Goal: Transaction & Acquisition: Purchase product/service

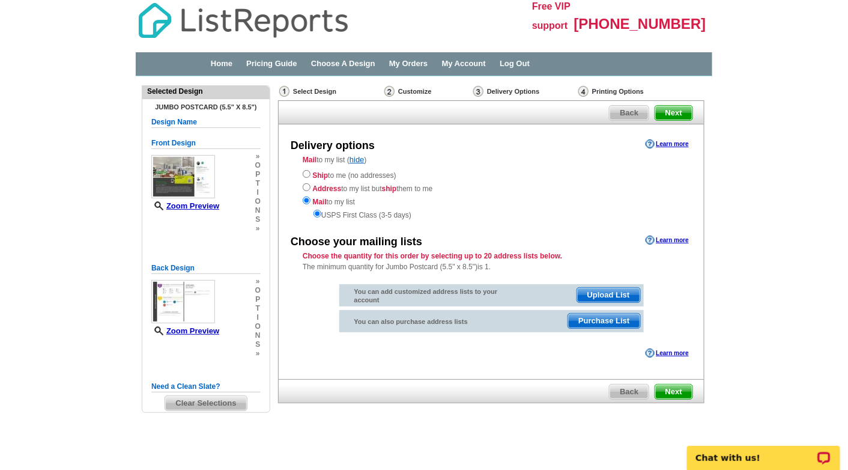
click at [597, 317] on span "Purchase List" at bounding box center [603, 321] width 71 height 14
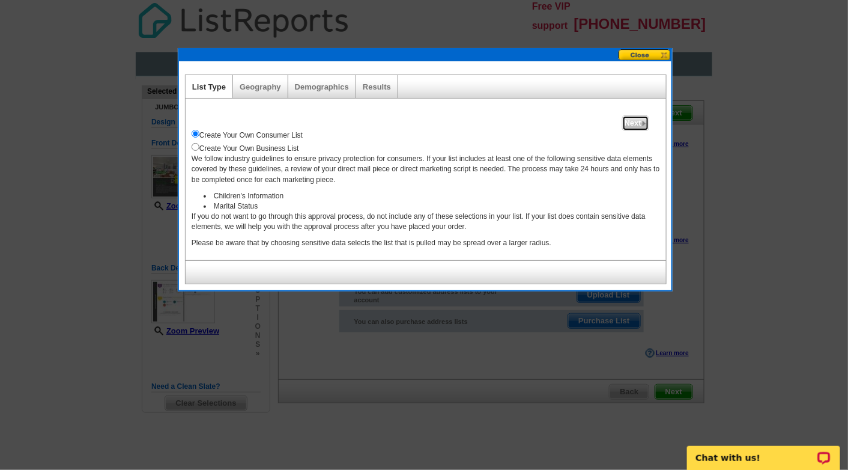
click at [631, 120] on span "Next" at bounding box center [636, 123] width 26 height 14
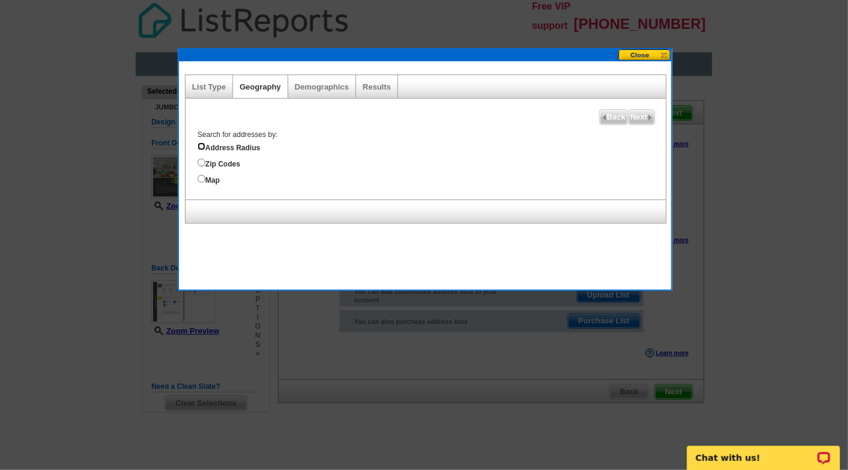
click at [201, 146] on input "Address Radius" at bounding box center [202, 146] width 8 height 8
radio input "true"
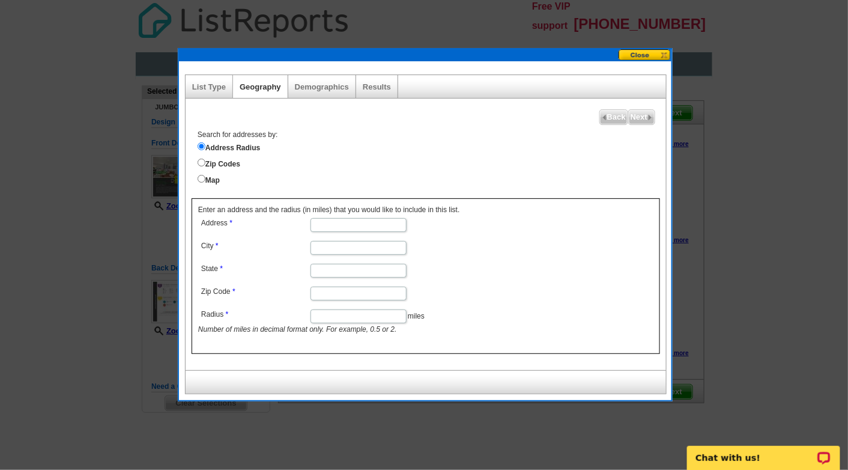
click at [317, 223] on input "Address" at bounding box center [359, 225] width 96 height 14
type input "432 Bee Cove Way"
click at [318, 247] on input "City" at bounding box center [359, 248] width 96 height 14
type input "Pendleton"
type input "SC"
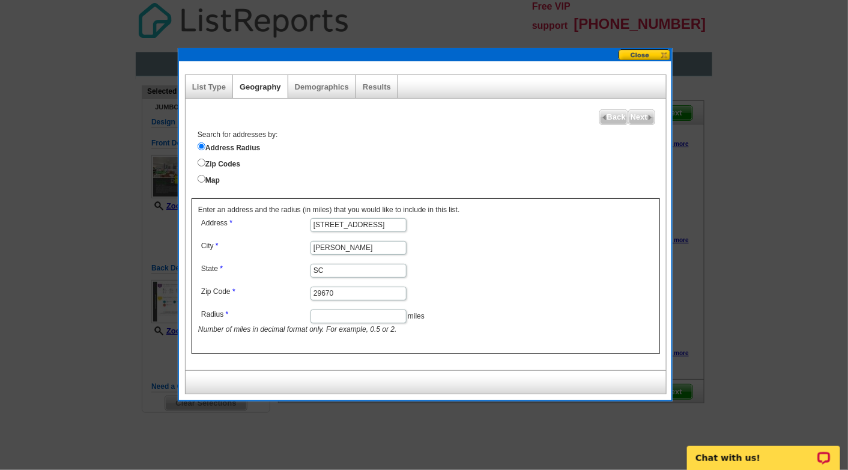
type input "29670"
click at [354, 314] on input "Radius" at bounding box center [359, 316] width 96 height 14
type input "1.5"
click at [639, 115] on span "Next" at bounding box center [642, 117] width 26 height 14
select select
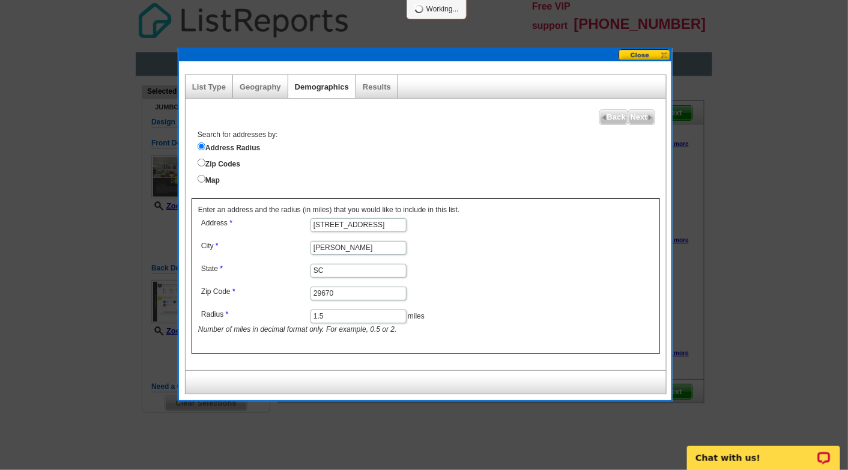
select select
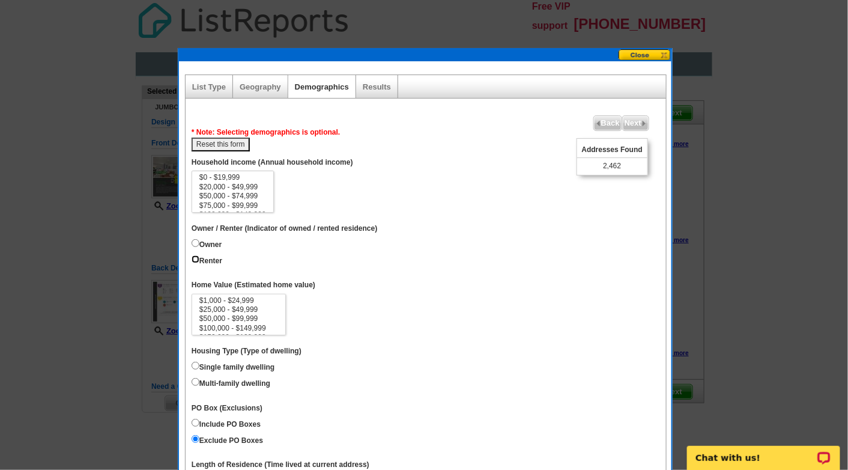
click at [195, 258] on input "Renter" at bounding box center [196, 259] width 8 height 8
radio input "true"
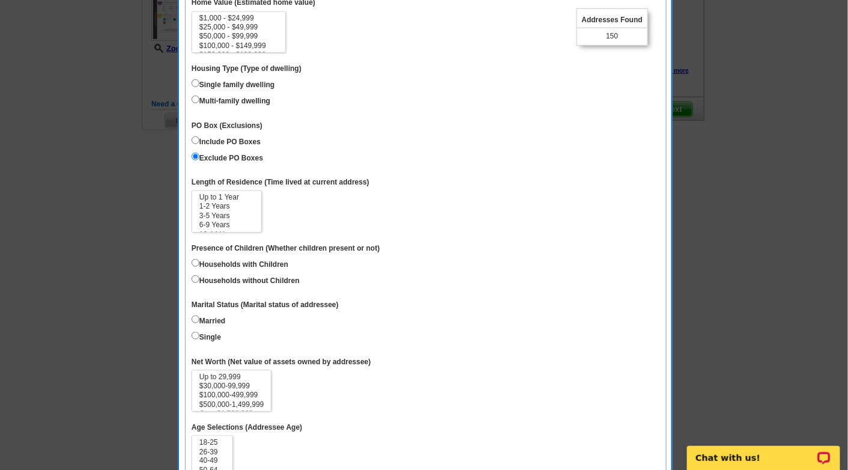
scroll to position [288, 0]
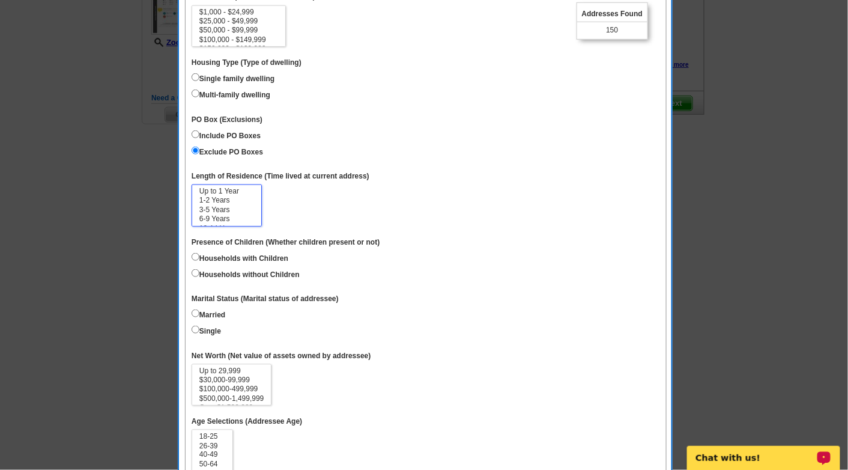
select select "1-2"
click at [211, 196] on option "1-2 Years" at bounding box center [226, 200] width 57 height 9
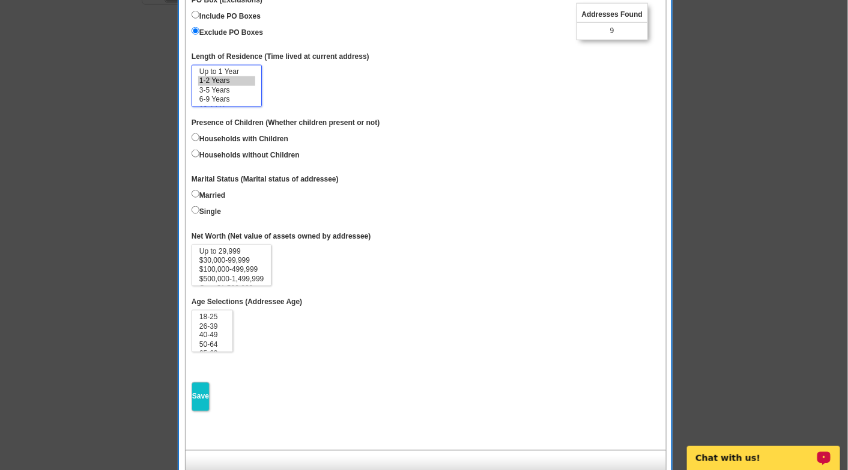
scroll to position [409, 0]
click at [199, 388] on input "Save" at bounding box center [201, 396] width 18 height 29
select select
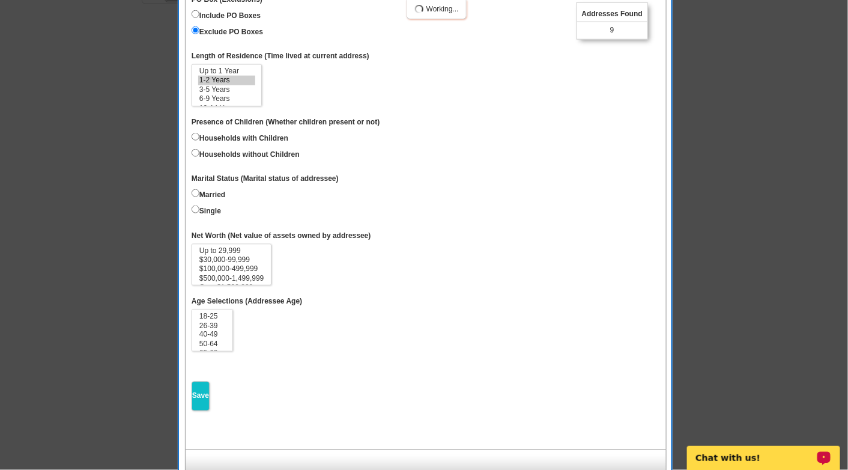
select select
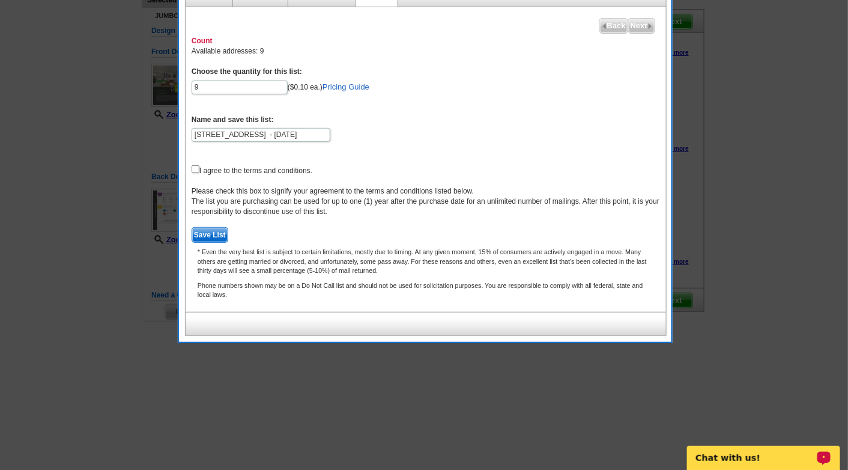
scroll to position [90, 0]
click at [613, 26] on span "Back" at bounding box center [614, 27] width 28 height 14
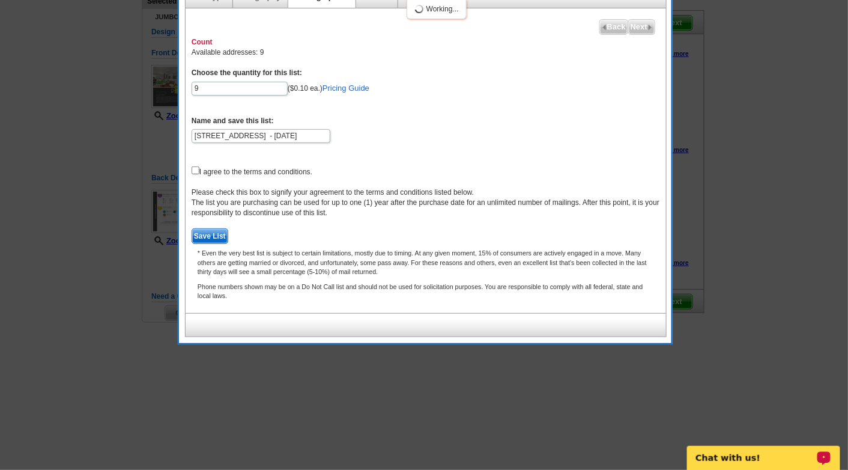
select select
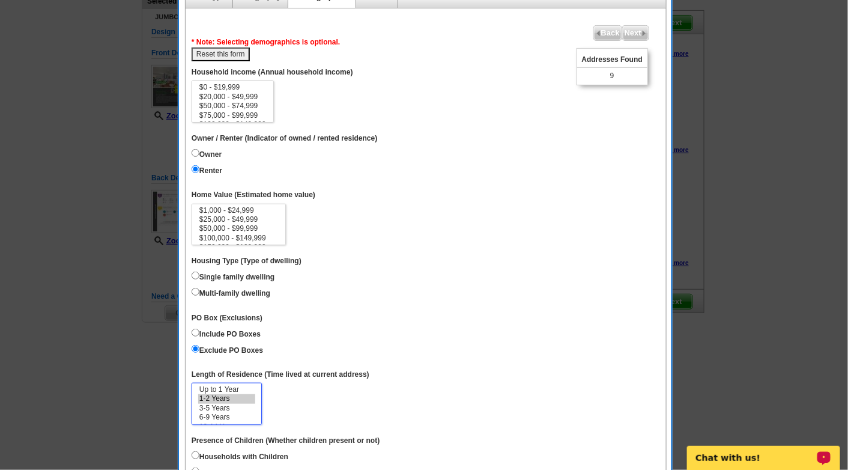
click at [236, 383] on select "Up to 1 Year 1-2 Years 3-5 Years 6-9 Years 10-14 Years 15 Years or more" at bounding box center [227, 404] width 70 height 42
select select "0-1"
click at [234, 385] on option "Up to 1 Year" at bounding box center [226, 389] width 57 height 9
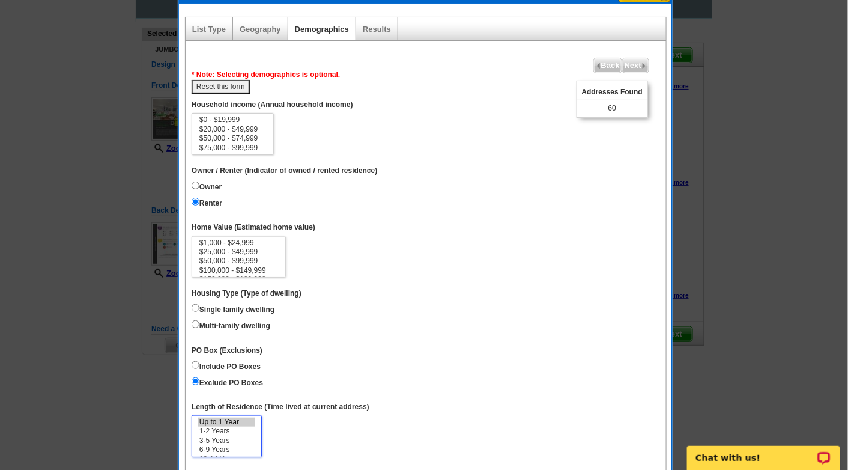
scroll to position [0, 0]
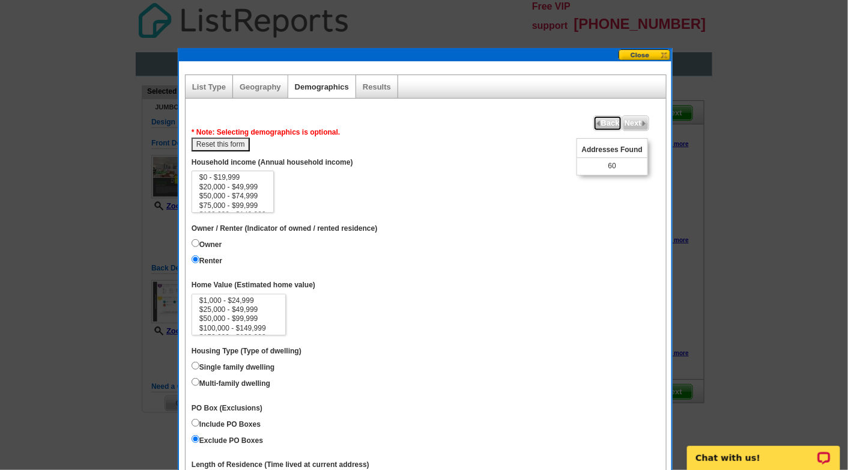
click at [606, 123] on span "Back" at bounding box center [608, 123] width 28 height 14
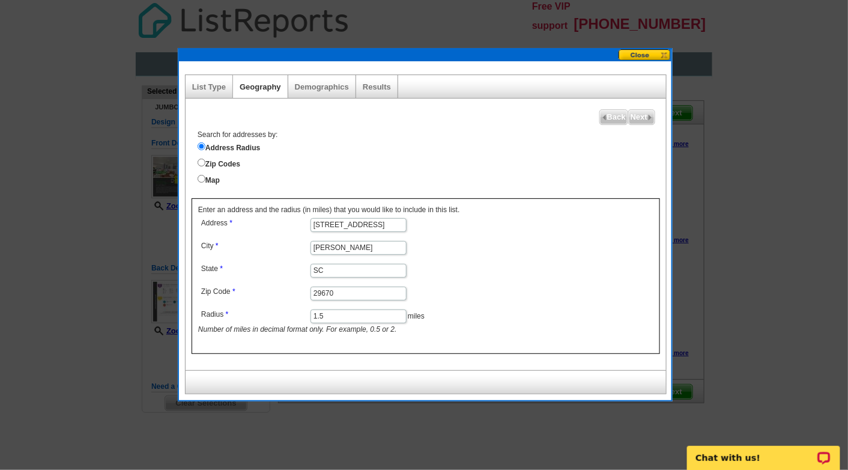
click at [332, 311] on input "1.5" at bounding box center [359, 316] width 96 height 14
type input "1"
type input "2"
click at [639, 117] on span "Next" at bounding box center [642, 117] width 26 height 14
select select
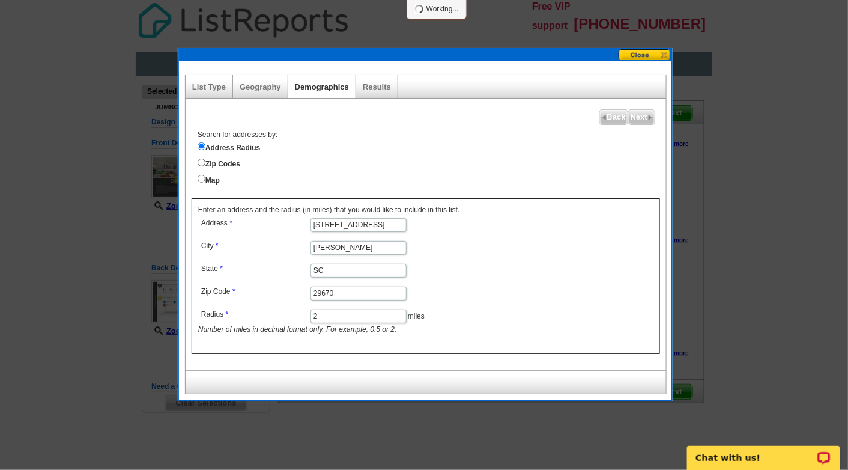
select select
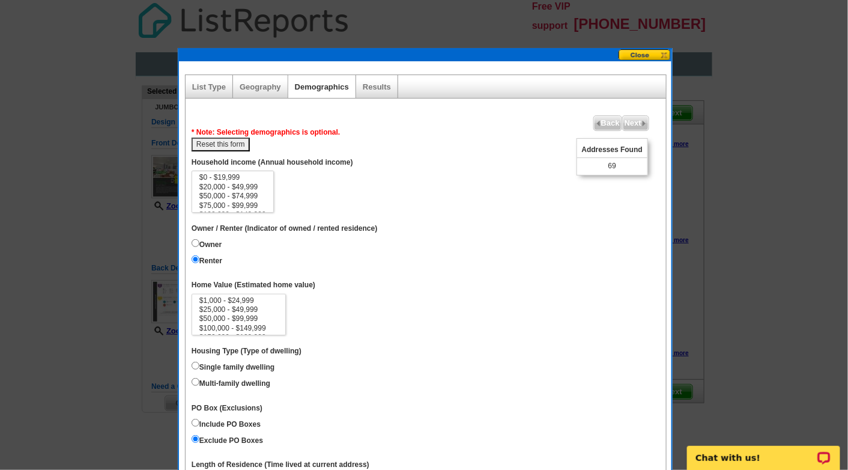
click at [255, 92] on div "Geography" at bounding box center [260, 86] width 55 height 23
click at [609, 122] on span "Back" at bounding box center [608, 123] width 28 height 14
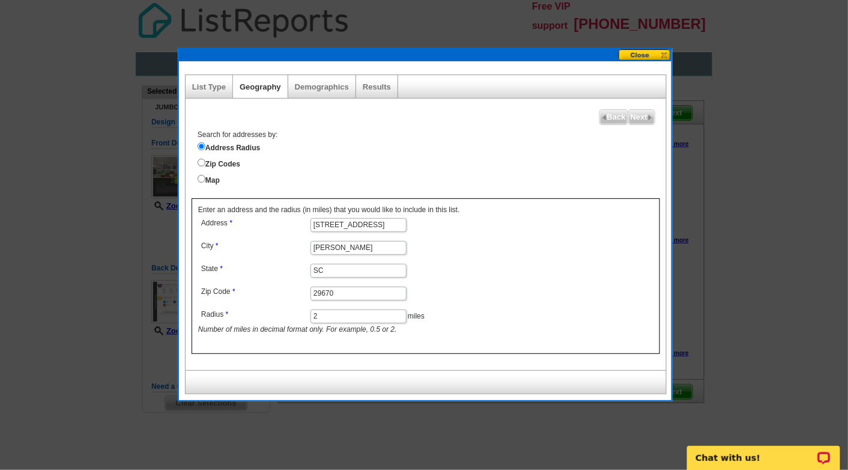
click at [318, 312] on input "2" at bounding box center [359, 316] width 96 height 14
type input "3"
click at [636, 114] on span "Next" at bounding box center [642, 117] width 26 height 14
select select
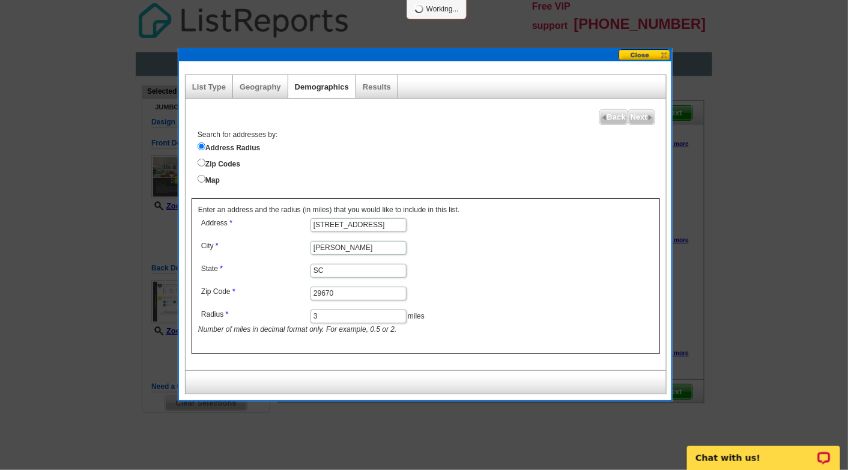
select select
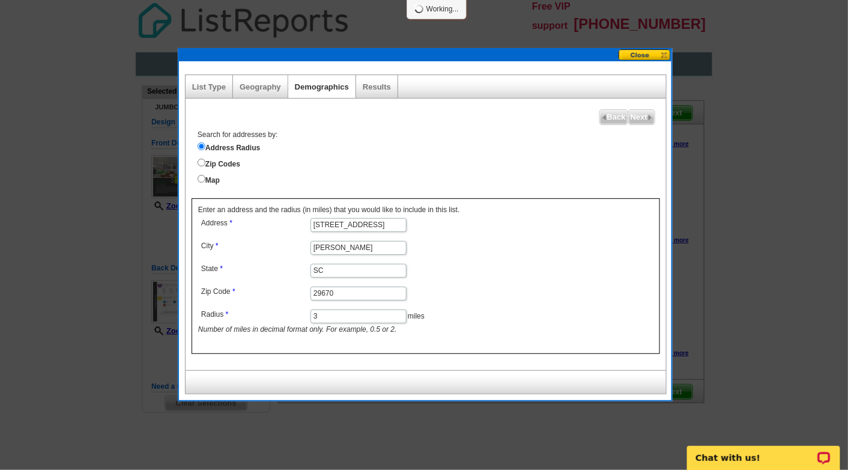
select select
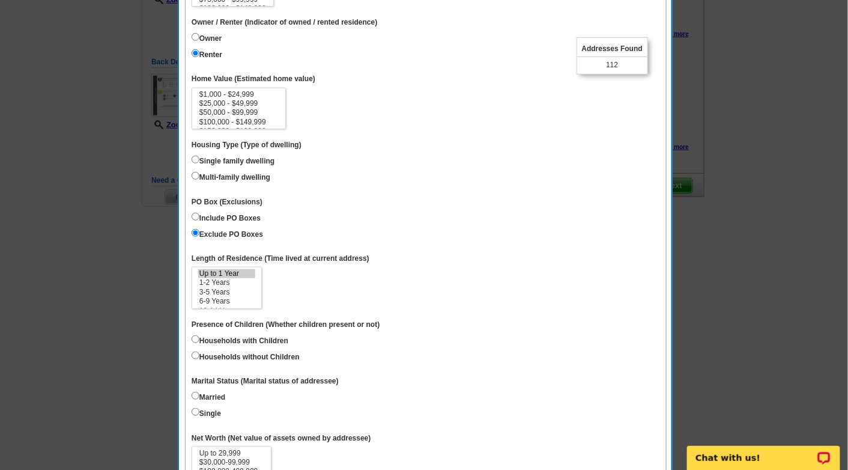
scroll to position [200, 0]
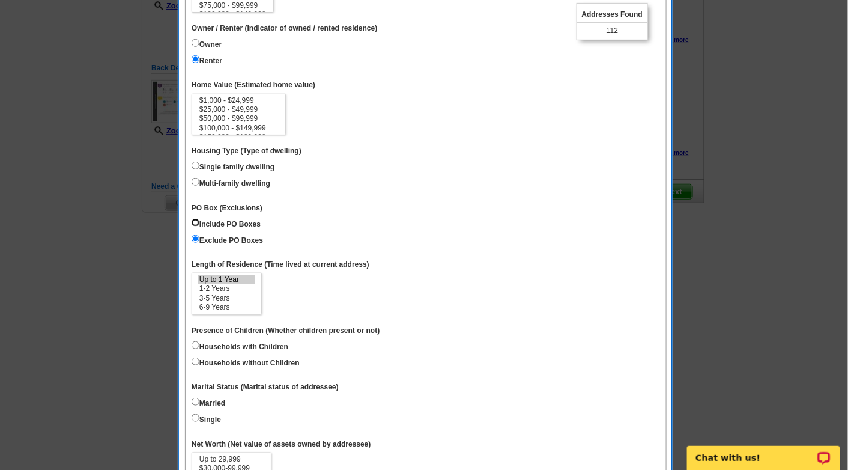
click at [194, 219] on input "Include PO Boxes" at bounding box center [196, 223] width 8 height 8
radio input "true"
click at [198, 236] on input "Exclude PO Boxes" at bounding box center [196, 239] width 8 height 8
radio input "true"
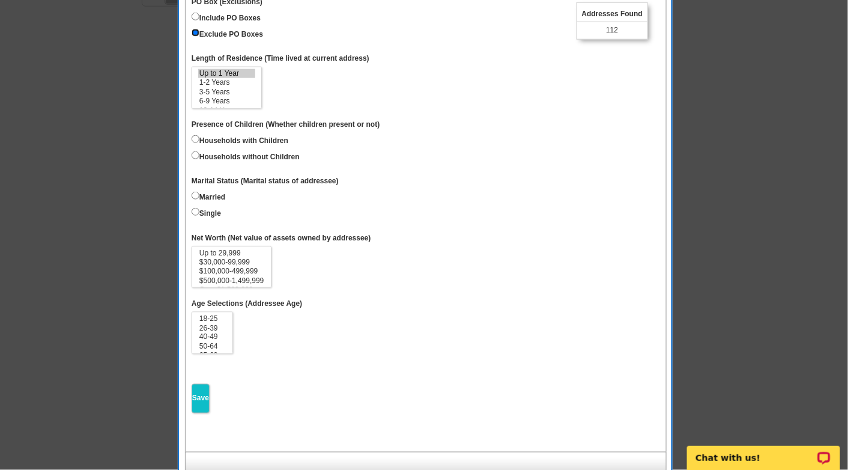
scroll to position [411, 0]
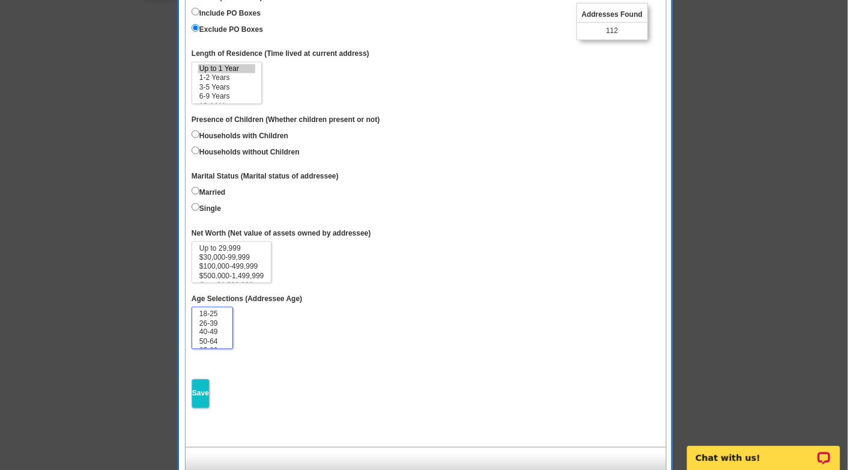
select select "18-25"
click at [216, 309] on option "18-25" at bounding box center [212, 313] width 28 height 9
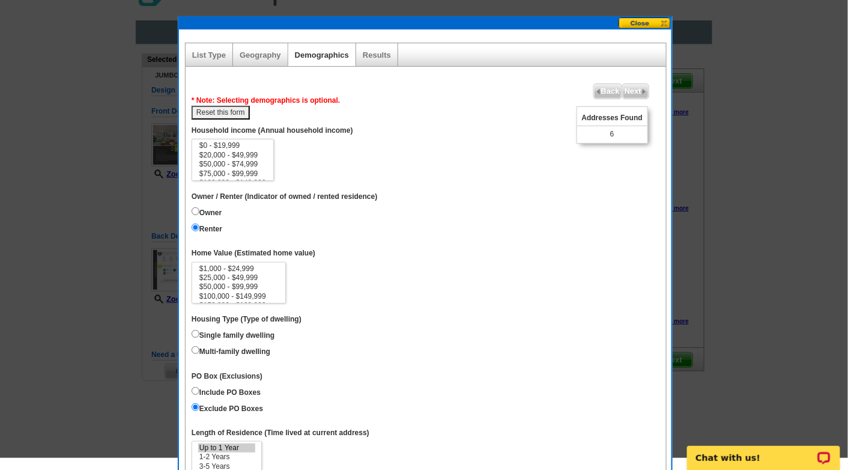
scroll to position [19, 0]
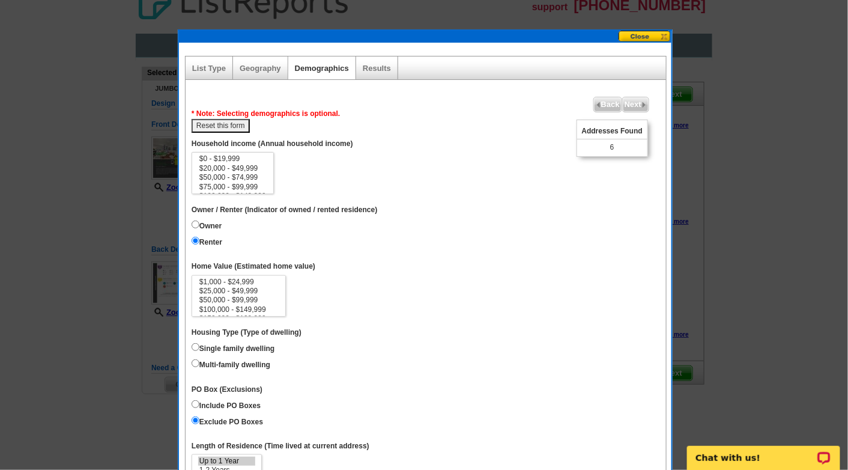
click at [213, 123] on button "Reset this form" at bounding box center [221, 126] width 58 height 14
select select
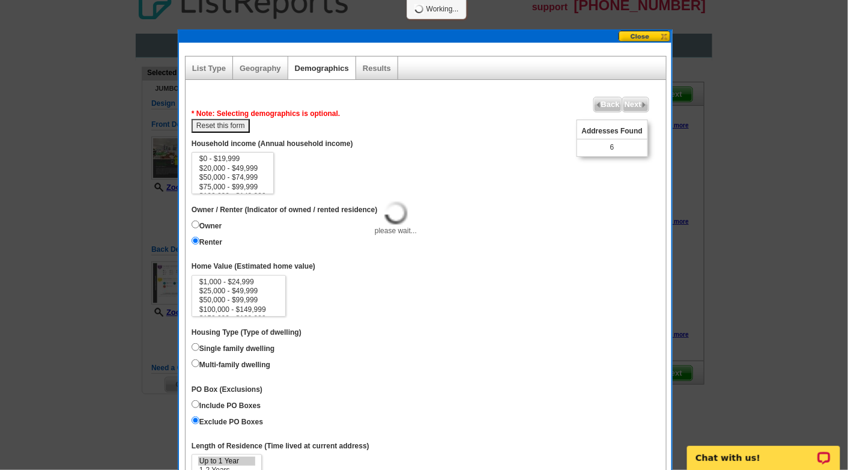
select select
click at [611, 102] on span "Back" at bounding box center [608, 104] width 28 height 14
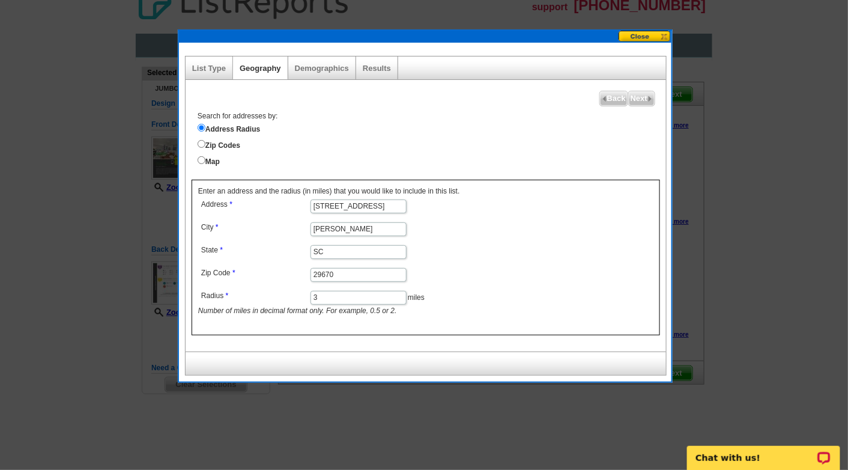
click at [323, 295] on input "3" at bounding box center [359, 298] width 96 height 14
type input "1"
click at [639, 96] on span "Next" at bounding box center [642, 98] width 26 height 14
select select
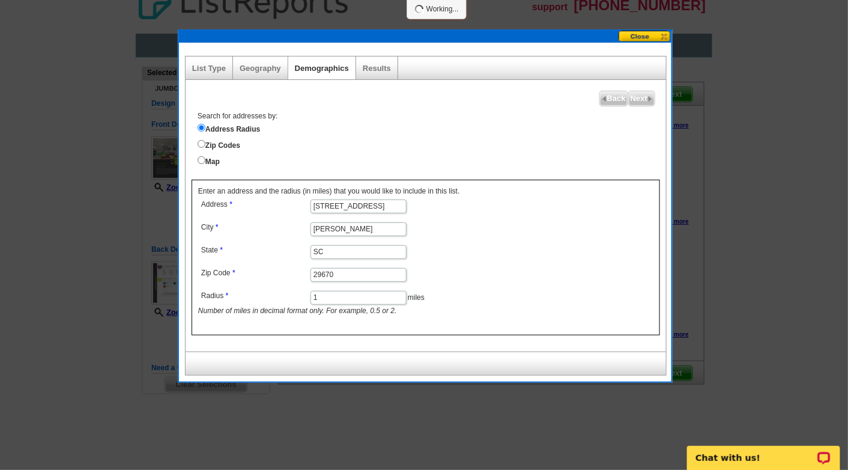
select select
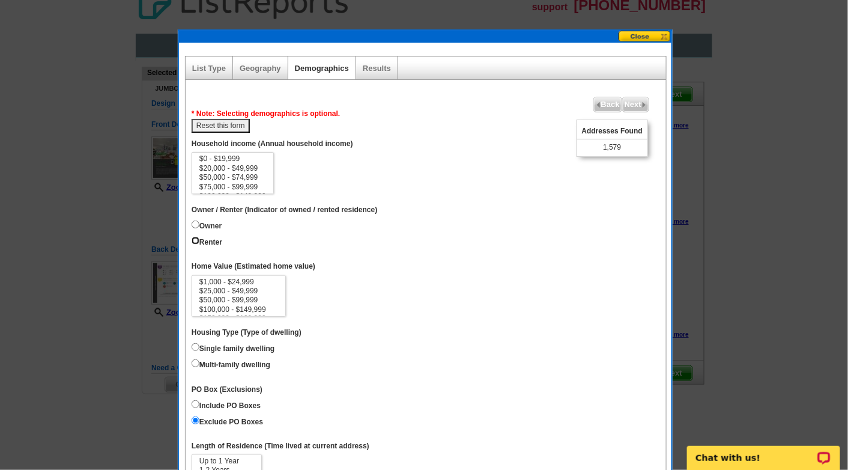
click at [195, 238] on input "Renter" at bounding box center [196, 241] width 8 height 8
radio input "true"
click at [847, 138] on div at bounding box center [424, 225] width 848 height 488
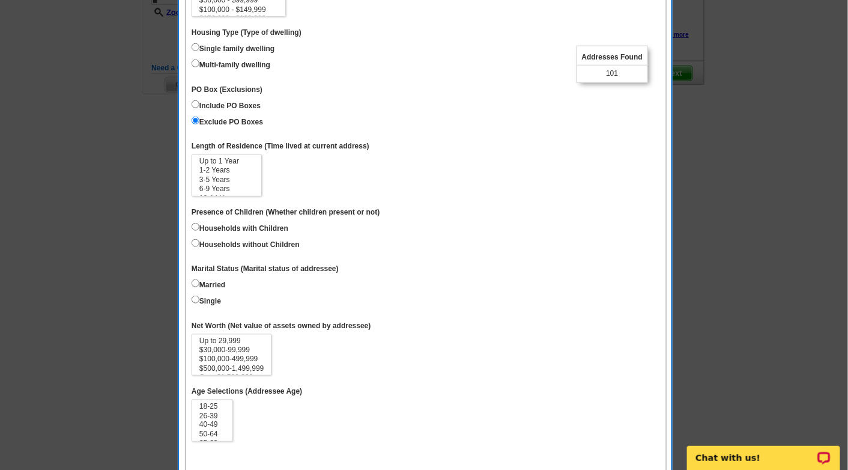
scroll to position [411, 0]
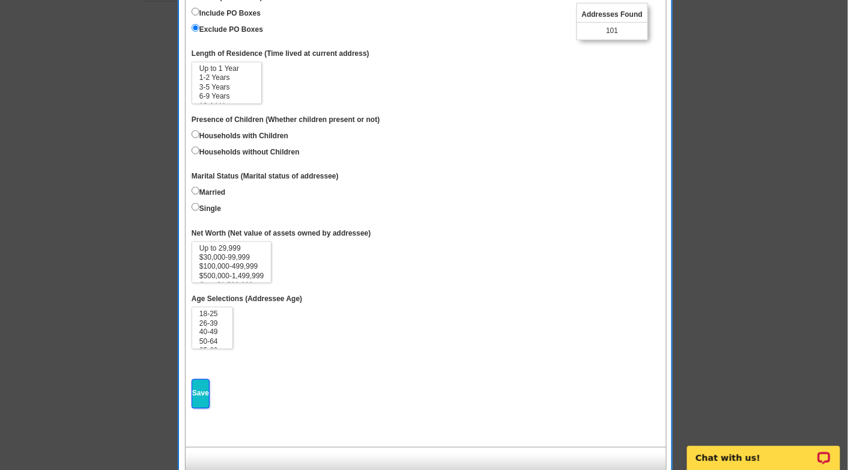
click at [200, 385] on input "Save" at bounding box center [201, 393] width 18 height 29
select select
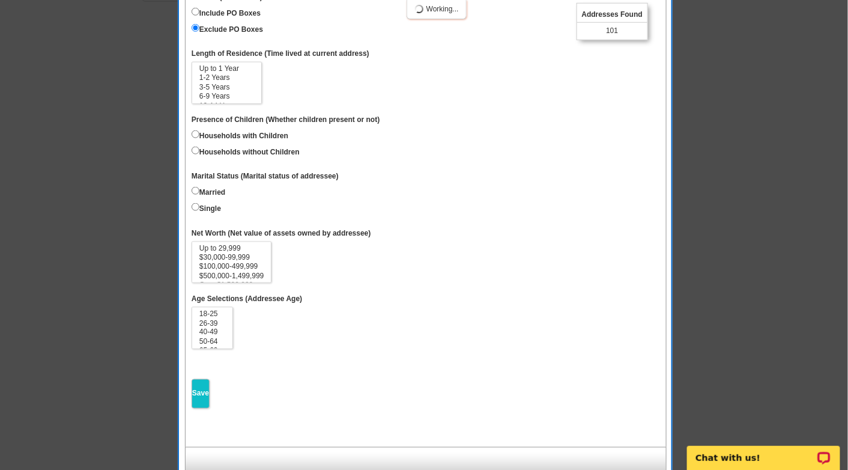
select select
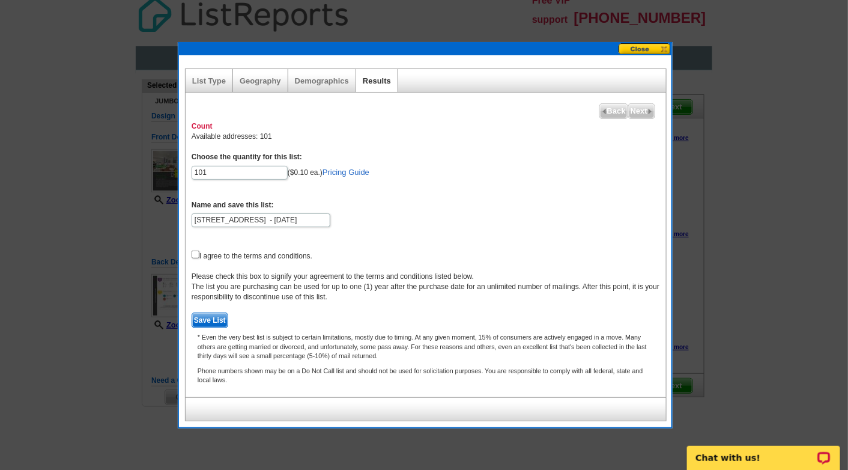
scroll to position [5, 0]
click at [349, 171] on link "Pricing Guide" at bounding box center [346, 172] width 47 height 9
click at [193, 252] on input "checkbox" at bounding box center [196, 255] width 8 height 8
checkbox input "true"
click at [214, 318] on span "Save List" at bounding box center [209, 321] width 35 height 14
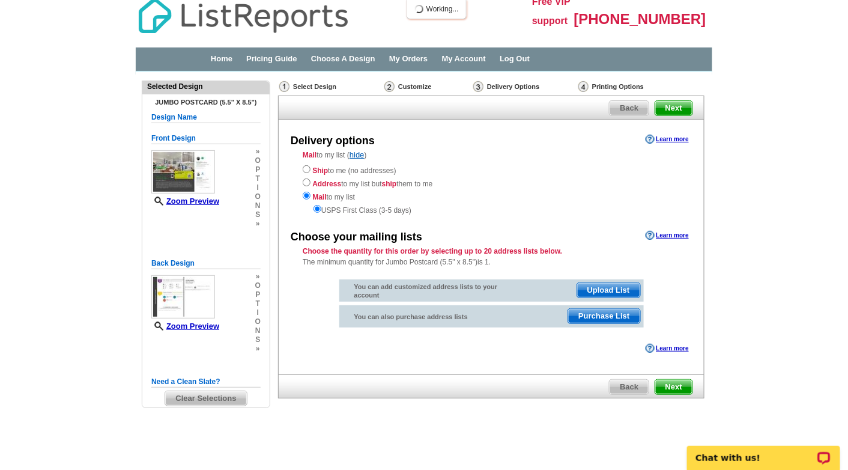
scroll to position [3, 0]
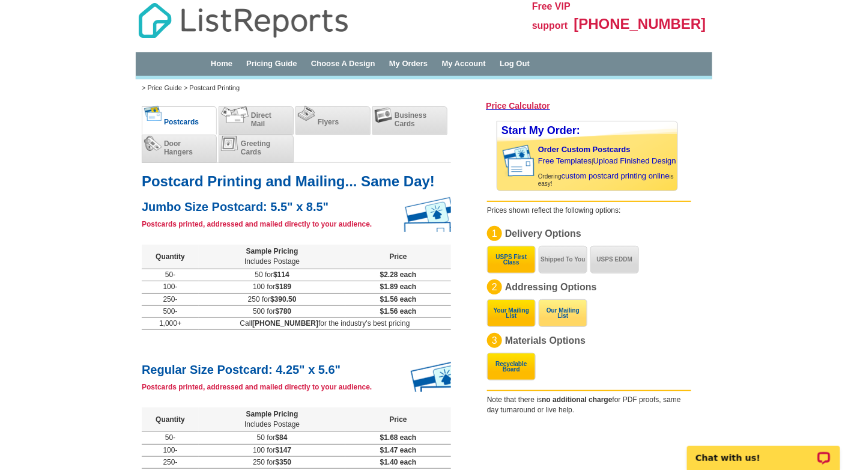
click at [566, 318] on button "Our Mailing List" at bounding box center [563, 313] width 49 height 28
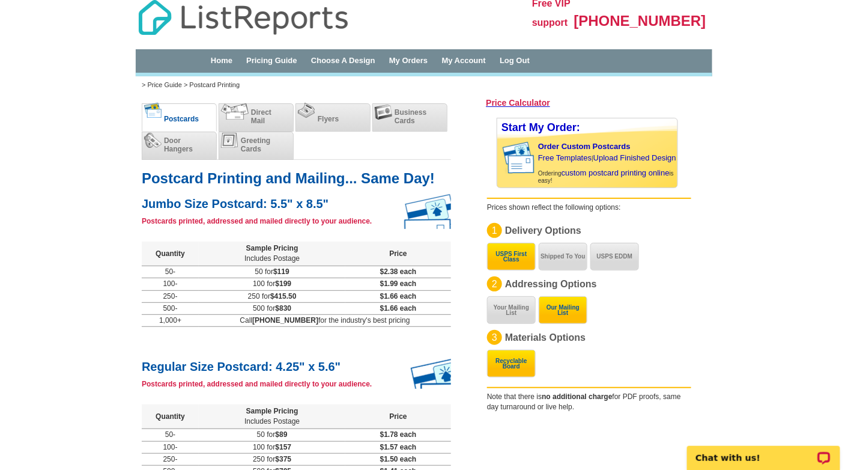
scroll to position [4, 0]
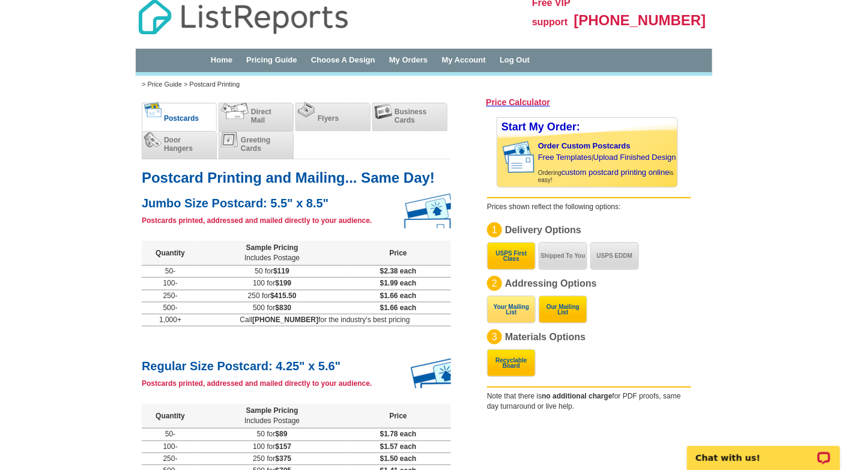
click at [513, 308] on button "Your Mailing List" at bounding box center [511, 310] width 49 height 28
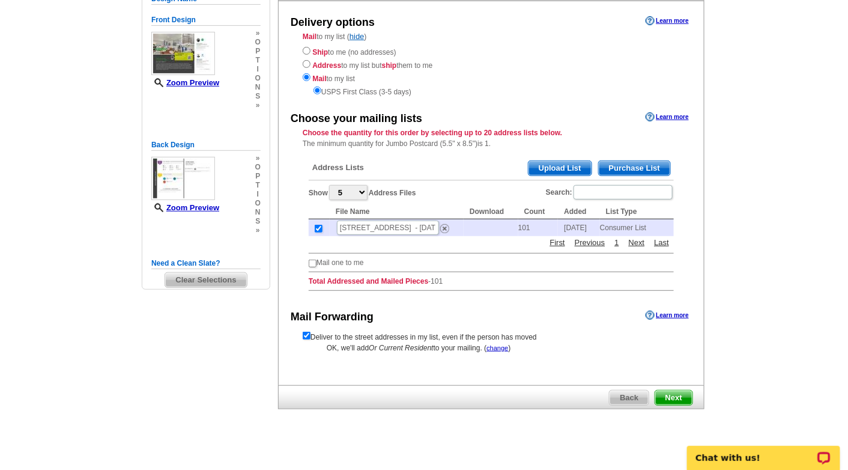
scroll to position [123, 0]
click at [314, 261] on input "checkbox" at bounding box center [313, 264] width 8 height 8
checkbox input "true"
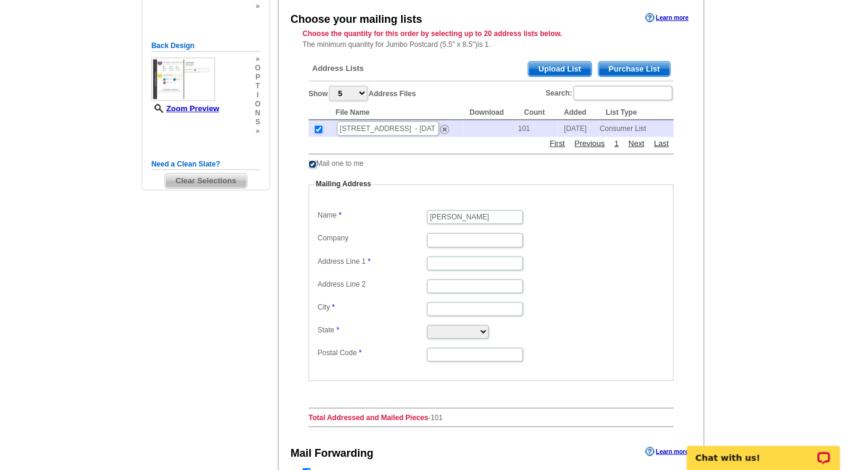
scroll to position [221, 0]
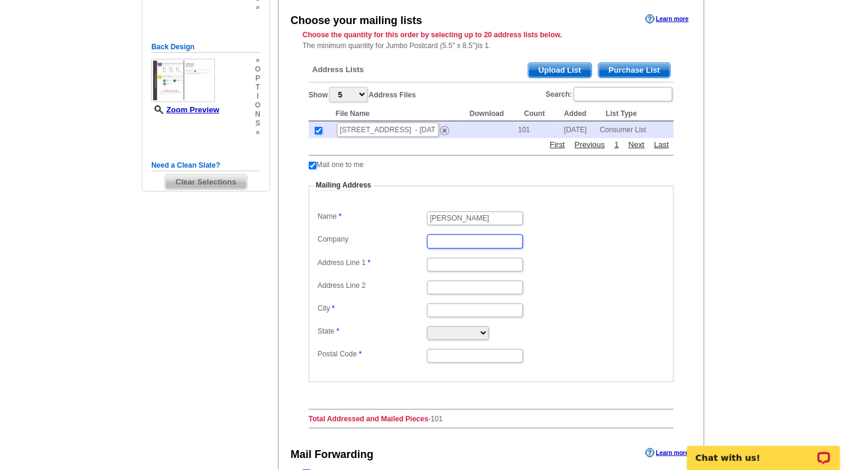
click at [440, 237] on input "Company" at bounding box center [475, 241] width 96 height 14
type input "My Upstate Home, LLC"
click at [452, 260] on input "Address Line 1" at bounding box center [475, 265] width 96 height 14
type input "2"
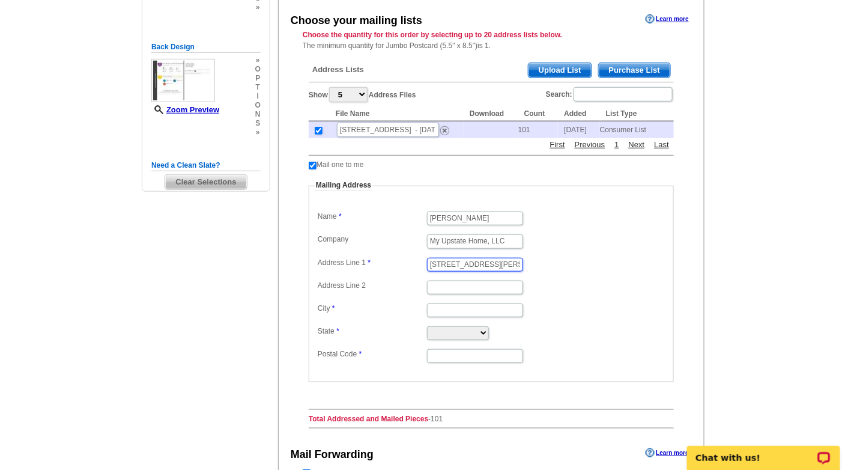
type input "113 Biggs St."
type input "[PERSON_NAME]"
select select "SC"
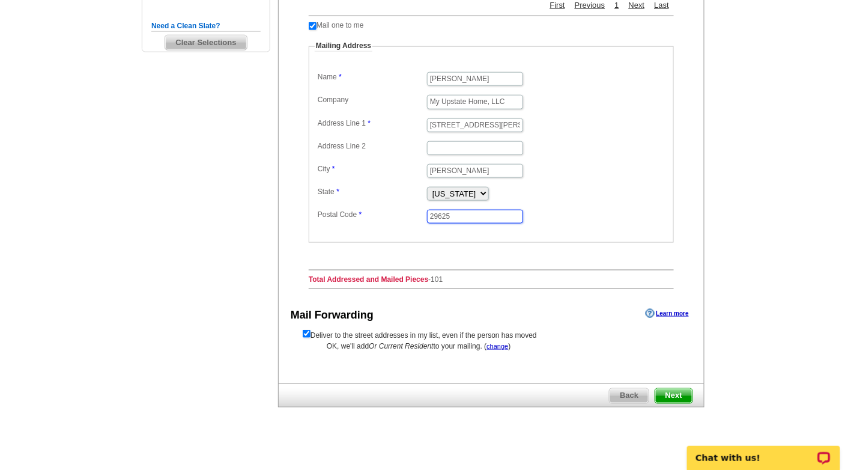
scroll to position [359, 0]
type input "29625"
click at [678, 392] on span "Next" at bounding box center [673, 397] width 37 height 14
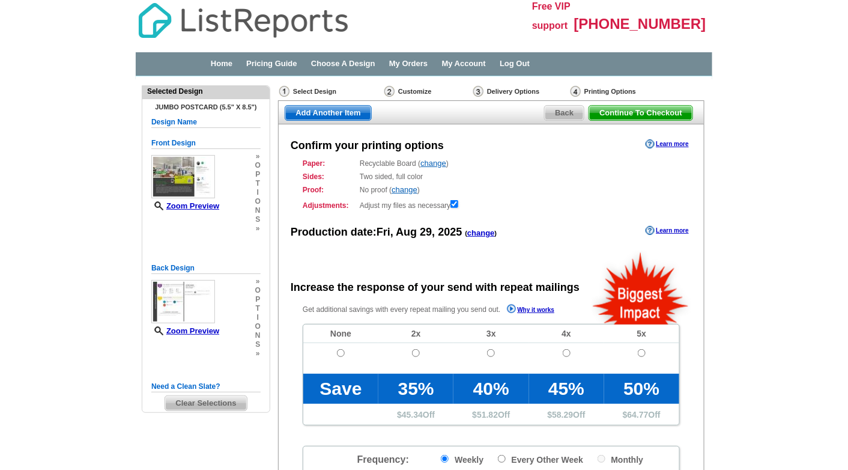
radio input "false"
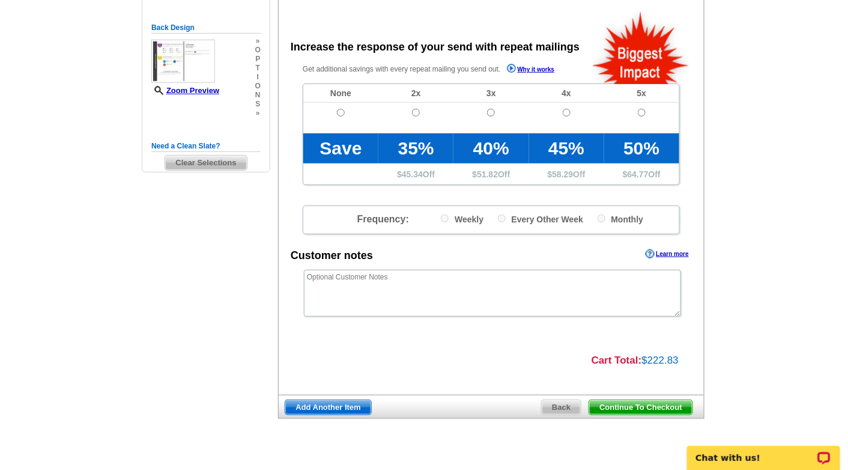
scroll to position [257, 0]
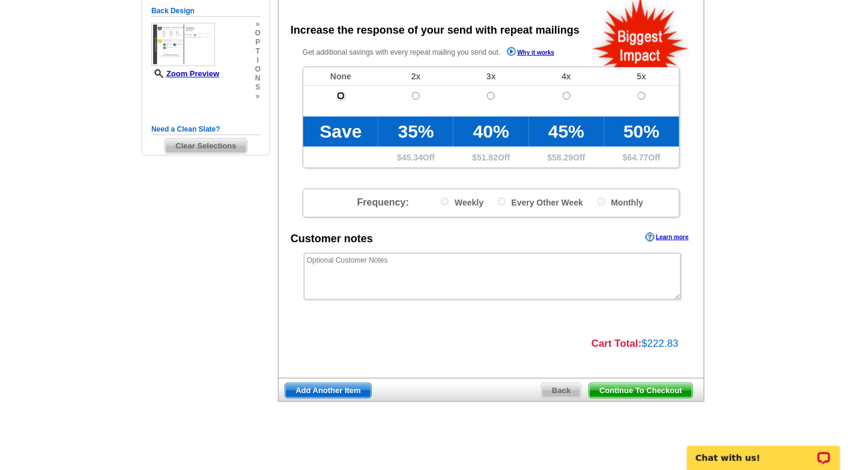
click at [339, 92] on input "radio" at bounding box center [341, 96] width 8 height 8
radio input "true"
click at [633, 387] on span "Continue To Checkout" at bounding box center [640, 390] width 103 height 14
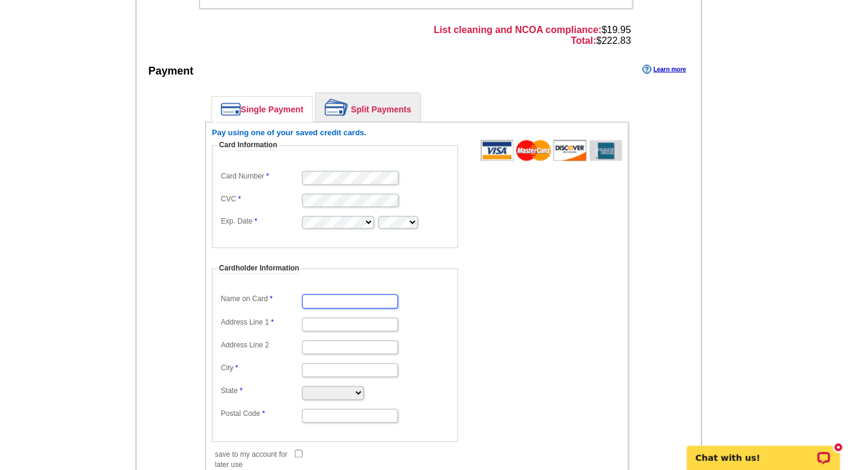
click at [327, 294] on input "Name on Card" at bounding box center [350, 301] width 96 height 14
type input "Danyll Tonzalez"
type input "[STREET_ADDRESS][PERSON_NAME]"
click at [313, 363] on input "City" at bounding box center [350, 370] width 96 height 14
type input "Anderson"
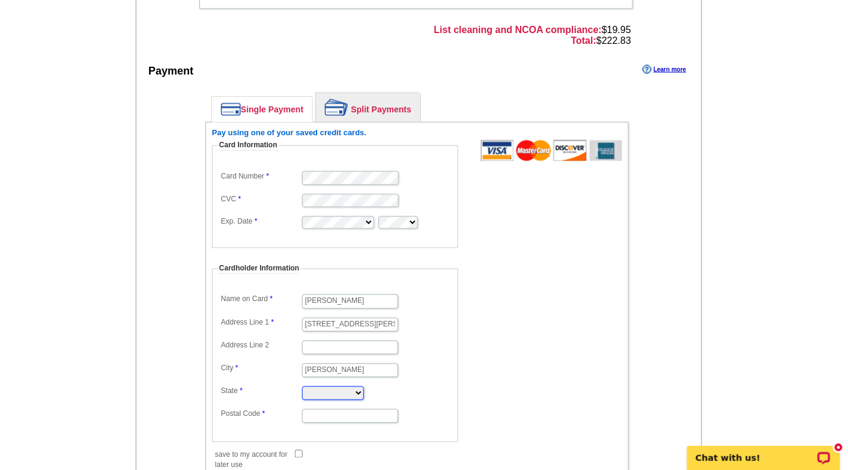
select select "SC"
click at [332, 409] on input "29621" at bounding box center [350, 416] width 96 height 14
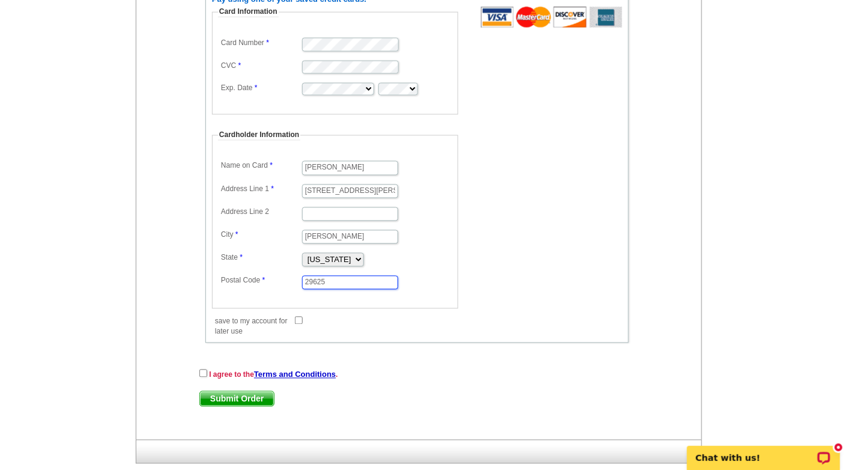
scroll to position [601, 0]
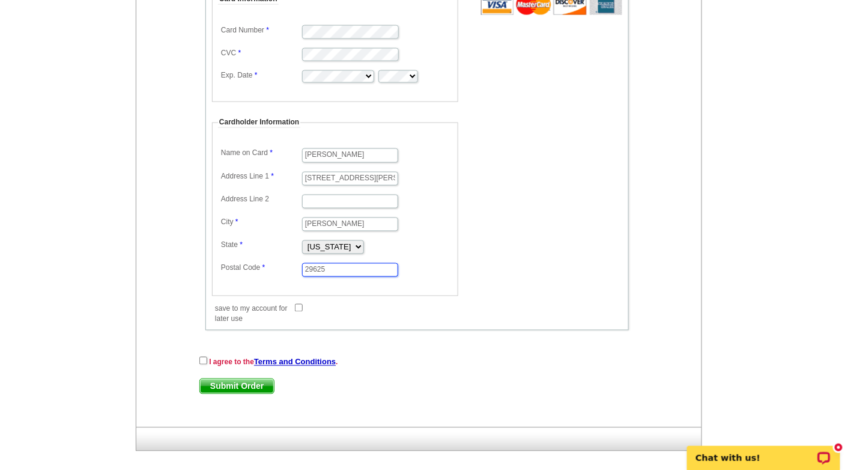
type input "29625"
click at [203, 357] on input "checkbox" at bounding box center [203, 361] width 8 height 8
checkbox input "true"
click at [249, 379] on span "Submit Order" at bounding box center [237, 386] width 74 height 14
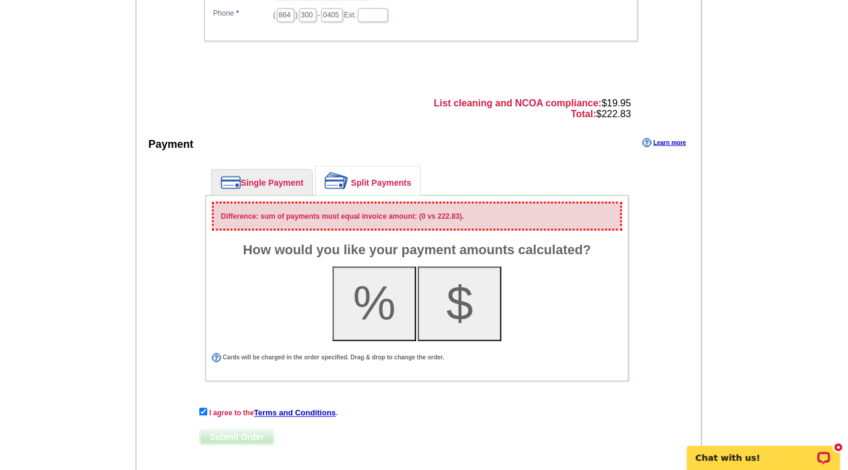
scroll to position [446, 0]
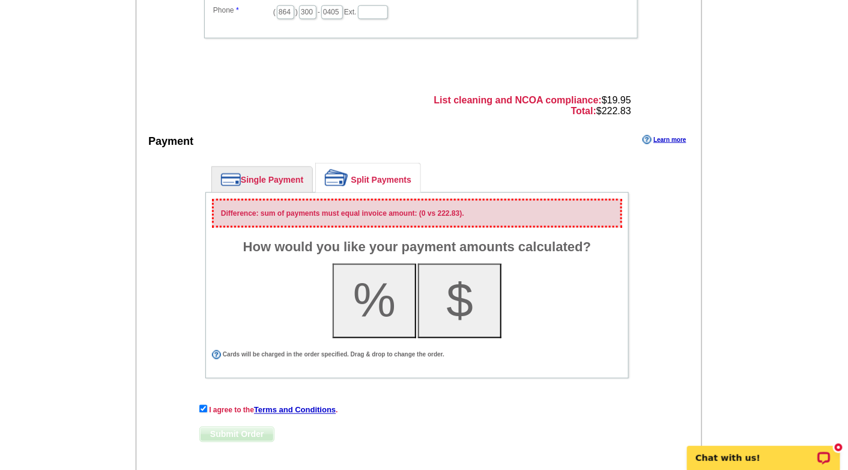
click at [261, 168] on link "Single Payment" at bounding box center [262, 179] width 100 height 25
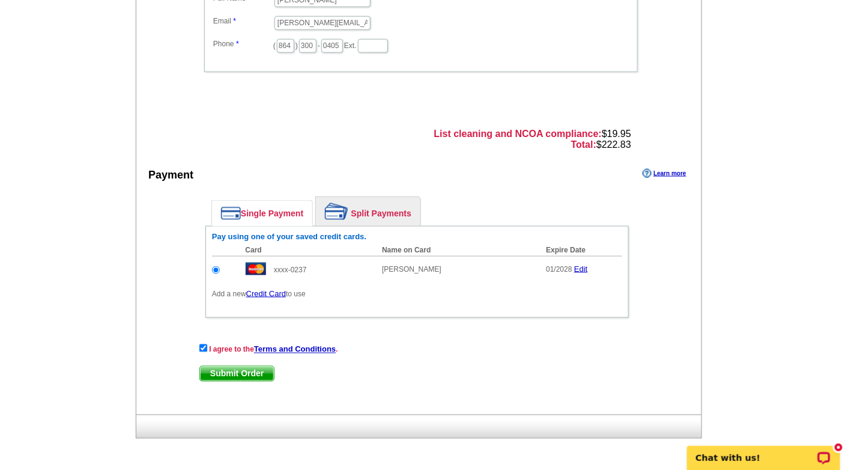
scroll to position [404, 0]
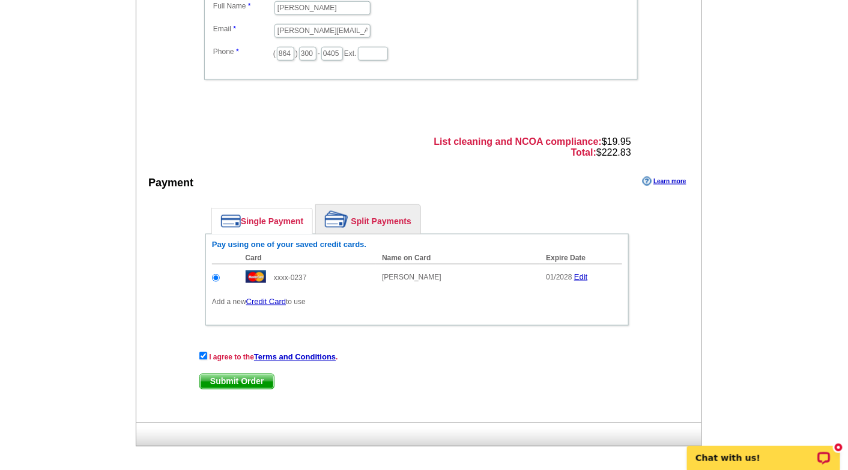
click at [242, 376] on span "Submit Order" at bounding box center [237, 381] width 74 height 14
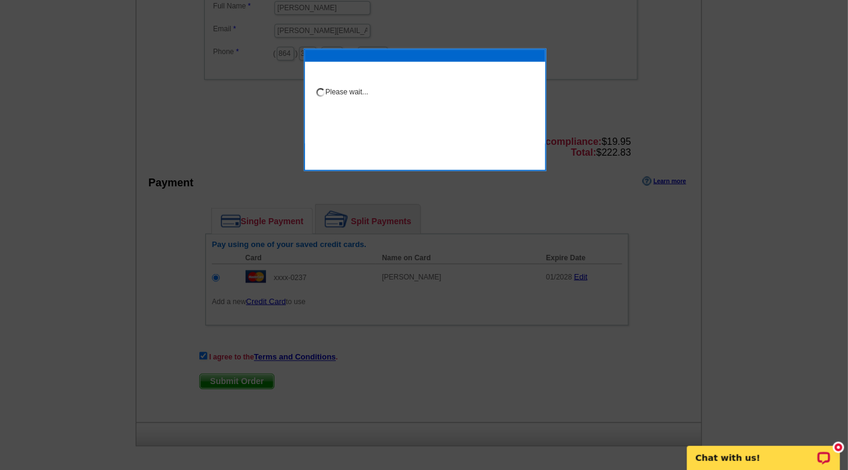
click at [714, 264] on div at bounding box center [424, 33] width 848 height 875
click at [669, 229] on div at bounding box center [424, 33] width 848 height 875
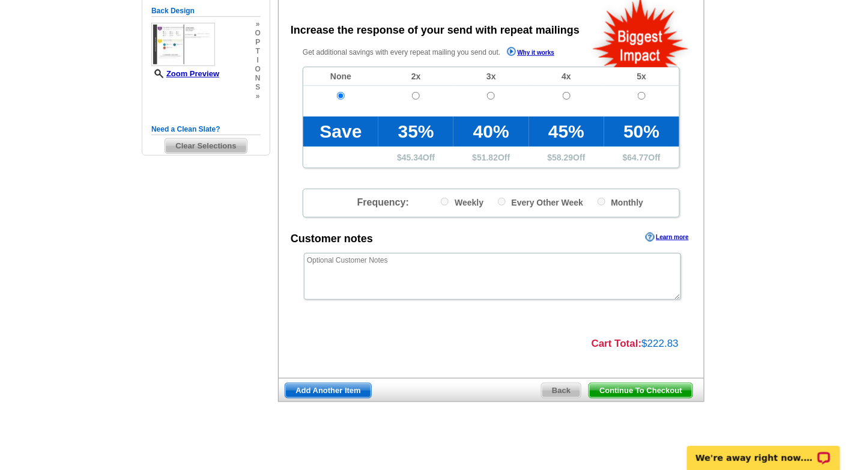
click at [654, 383] on span "Continue To Checkout" at bounding box center [640, 390] width 103 height 14
click at [655, 386] on span "Continue To Checkout" at bounding box center [640, 390] width 103 height 14
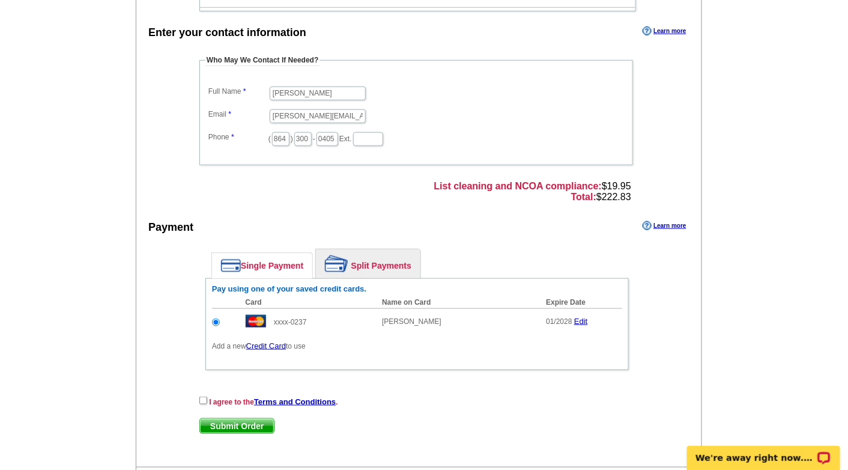
scroll to position [302, 0]
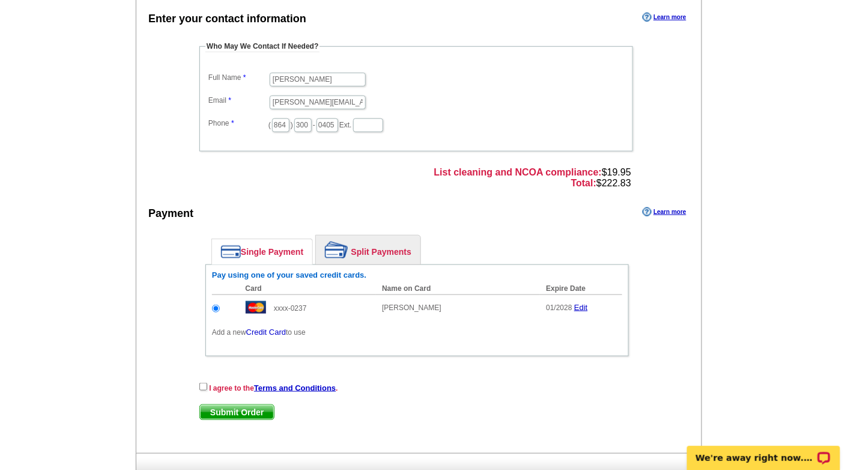
click at [265, 327] on link "Credit Card" at bounding box center [266, 331] width 40 height 9
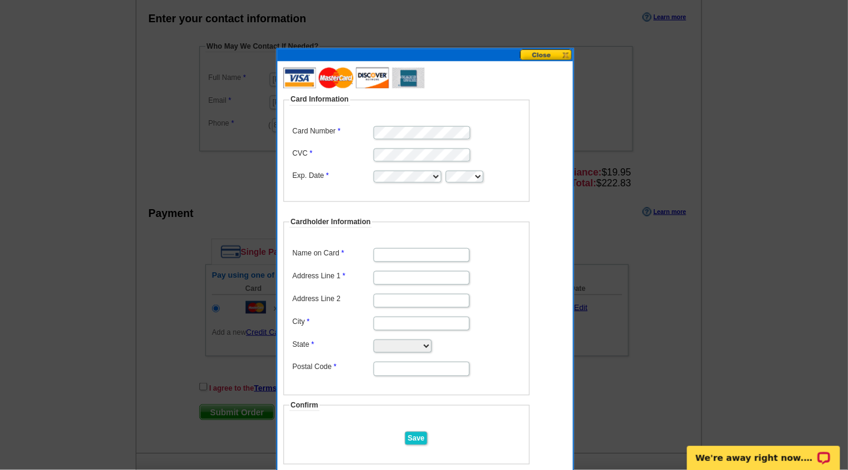
scroll to position [0, 0]
click at [379, 252] on input "Name on Card" at bounding box center [422, 255] width 96 height 14
type input "[PERSON_NAME]"
click at [380, 277] on input "Address Line 1" at bounding box center [422, 278] width 96 height 14
type input "[STREET_ADDRESS][PERSON_NAME]"
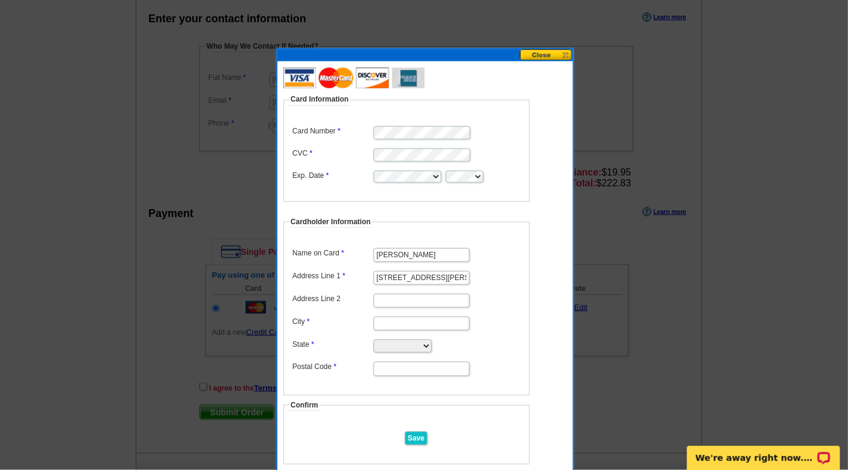
click at [383, 320] on input "City" at bounding box center [422, 324] width 96 height 14
type input "Anderson"
select select "SC"
click at [407, 365] on input "29621" at bounding box center [422, 369] width 96 height 14
type input "29625"
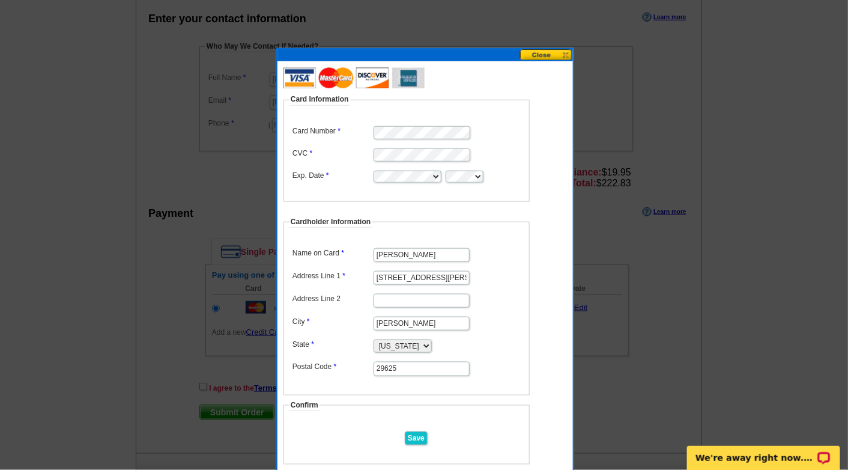
click at [413, 432] on input "Save" at bounding box center [416, 438] width 23 height 14
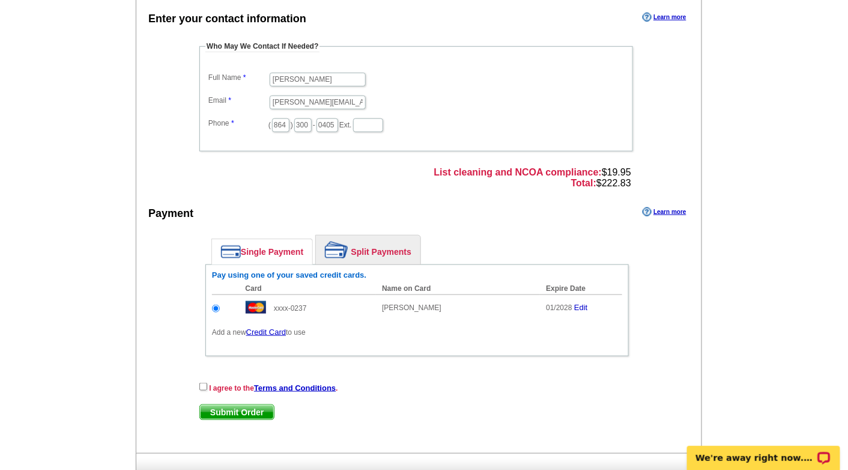
click at [579, 303] on link "Edit" at bounding box center [580, 307] width 13 height 9
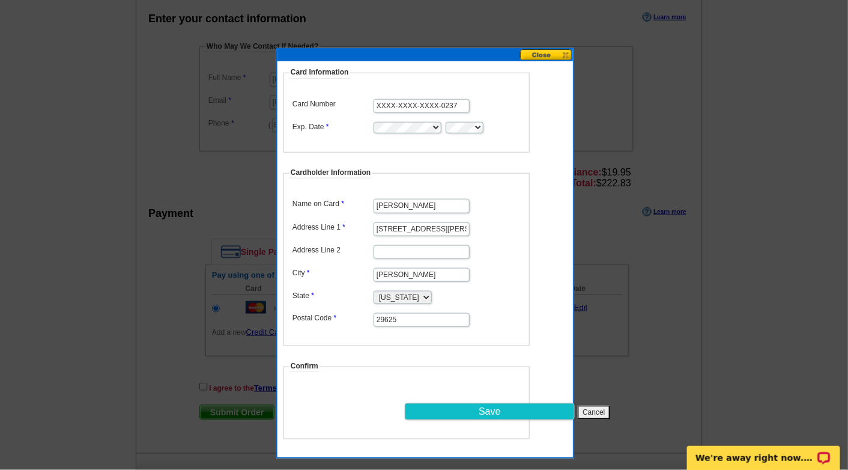
click at [592, 406] on button "Cancel" at bounding box center [594, 413] width 32 height 14
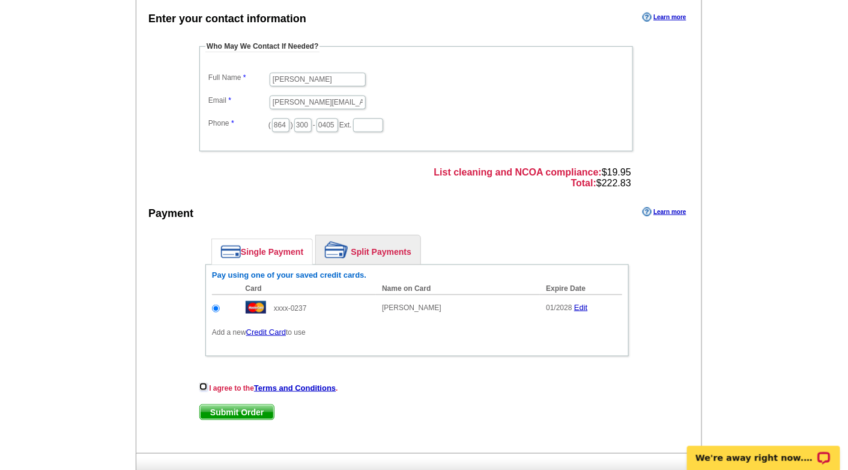
click at [202, 383] on input "checkbox" at bounding box center [203, 387] width 8 height 8
checkbox input "true"
click at [233, 405] on span "Submit Order" at bounding box center [237, 412] width 74 height 14
